Goal: Information Seeking & Learning: Learn about a topic

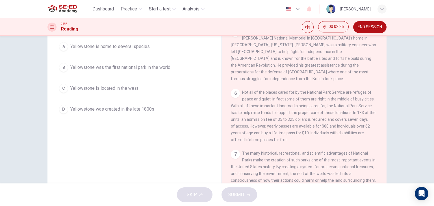
scroll to position [43, 0]
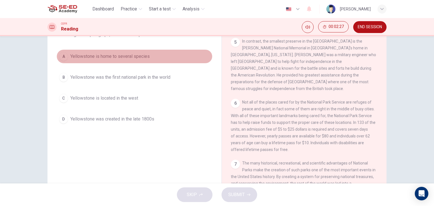
click at [62, 57] on div "A" at bounding box center [63, 56] width 9 height 9
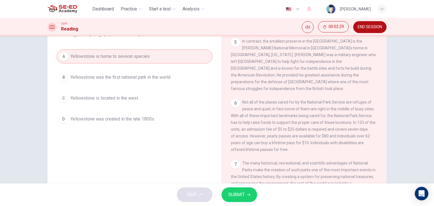
click at [247, 192] on button "SUBMIT" at bounding box center [240, 195] width 36 height 15
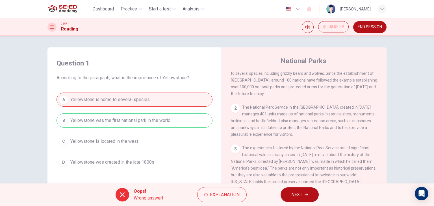
scroll to position [0, 0]
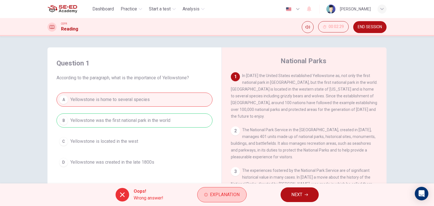
click at [233, 195] on span "Explanation" at bounding box center [225, 195] width 30 height 8
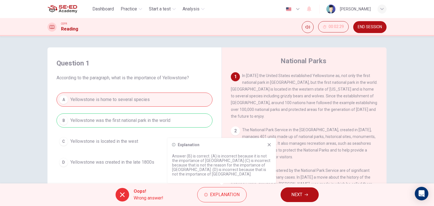
click at [268, 145] on icon at bounding box center [269, 145] width 5 height 5
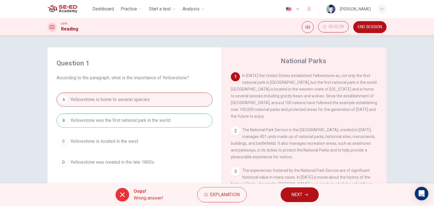
click at [297, 195] on span "NEXT" at bounding box center [296, 195] width 11 height 8
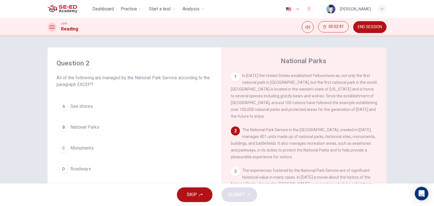
scroll to position [28, 0]
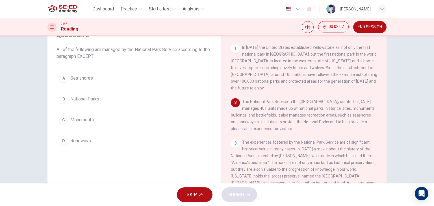
click at [68, 142] on button "D Roadways" at bounding box center [135, 141] width 156 height 14
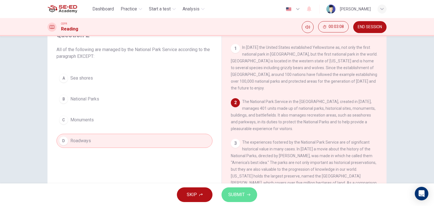
click at [232, 196] on span "SUBMIT" at bounding box center [236, 195] width 16 height 8
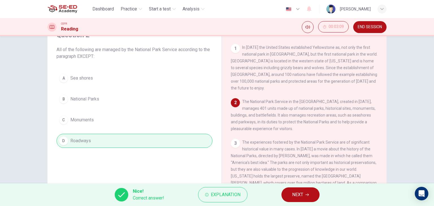
click at [293, 194] on span "NEXT" at bounding box center [297, 195] width 11 height 8
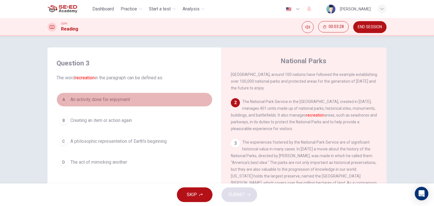
click at [61, 101] on div "A" at bounding box center [63, 99] width 9 height 9
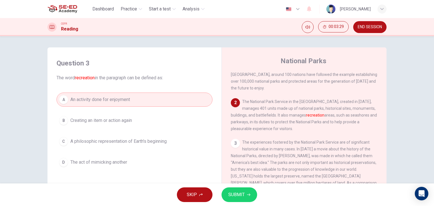
click at [229, 194] on span "SUBMIT" at bounding box center [236, 195] width 16 height 8
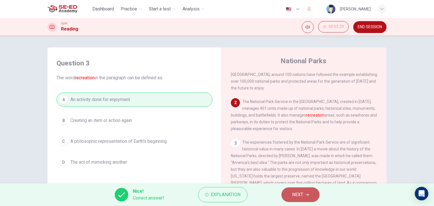
click at [292, 194] on span "NEXT" at bounding box center [297, 195] width 11 height 8
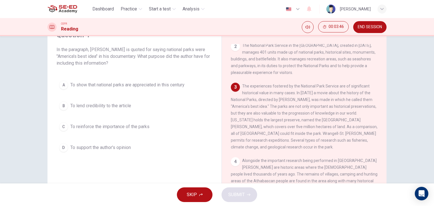
scroll to position [57, 0]
click at [62, 103] on div "B" at bounding box center [63, 105] width 9 height 9
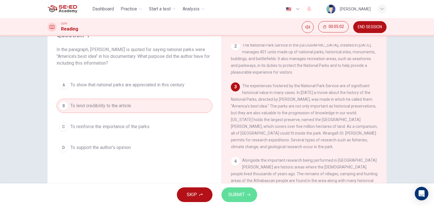
click at [236, 192] on span "SUBMIT" at bounding box center [236, 195] width 16 height 8
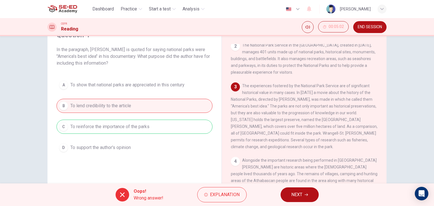
click at [164, 123] on div "A To show that national parks are appreciated in this century B To lend credibi…" at bounding box center [135, 116] width 156 height 77
click at [222, 189] on button "Explanation" at bounding box center [221, 194] width 49 height 15
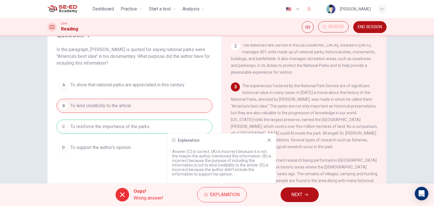
click at [270, 140] on icon at bounding box center [269, 140] width 5 height 5
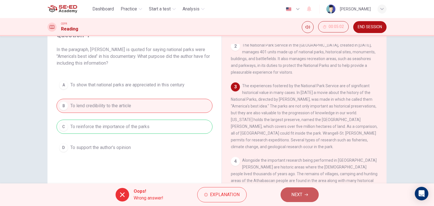
click at [301, 188] on button "NEXT" at bounding box center [300, 195] width 38 height 15
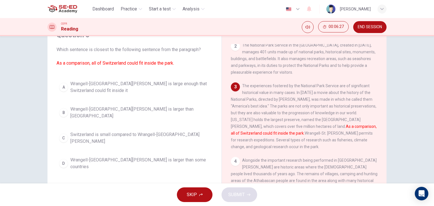
click at [71, 131] on span "Switzerland is small compared to Wrangell-[GEOGRAPHIC_DATA][PERSON_NAME]" at bounding box center [140, 138] width 140 height 14
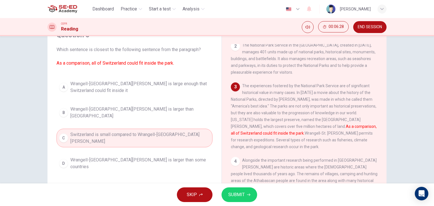
click at [239, 197] on span "SUBMIT" at bounding box center [236, 195] width 16 height 8
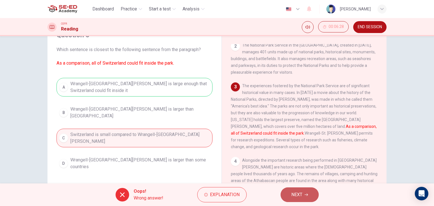
click at [297, 197] on span "NEXT" at bounding box center [296, 195] width 11 height 8
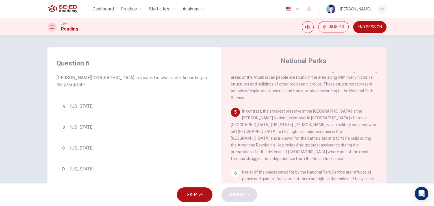
scroll to position [198, 0]
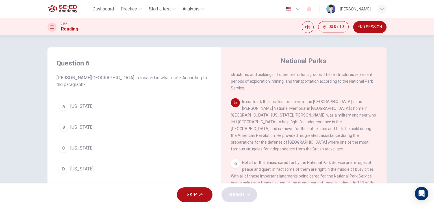
click at [65, 109] on div "A" at bounding box center [63, 106] width 9 height 9
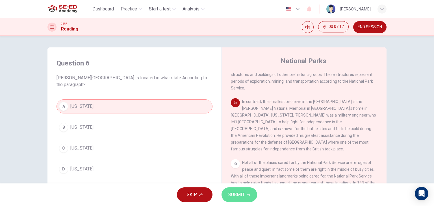
click at [236, 198] on span "SUBMIT" at bounding box center [236, 195] width 16 height 8
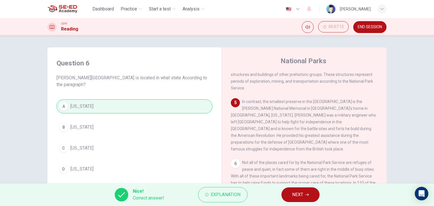
click at [314, 193] on button "NEXT" at bounding box center [300, 195] width 38 height 15
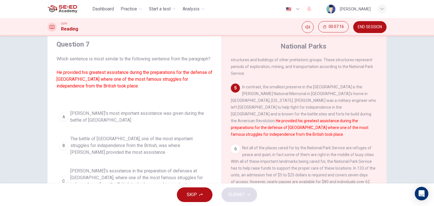
scroll to position [28, 0]
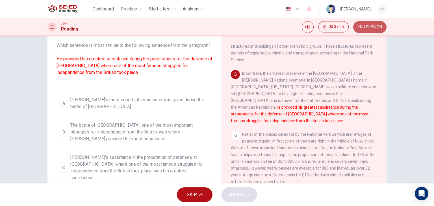
drag, startPoint x: 362, startPoint y: 27, endPoint x: 264, endPoint y: 34, distance: 98.3
click at [362, 27] on span "END SESSION" at bounding box center [370, 27] width 24 height 5
